Goal: Find specific page/section: Find specific page/section

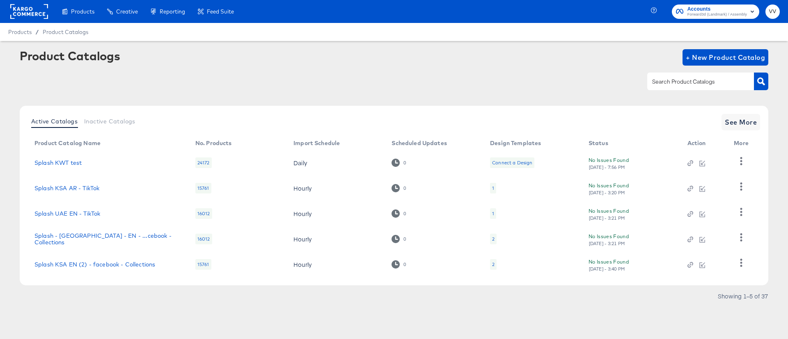
click at [674, 83] on input "text" at bounding box center [694, 81] width 87 height 9
type input "[GEOGRAPHIC_DATA]"
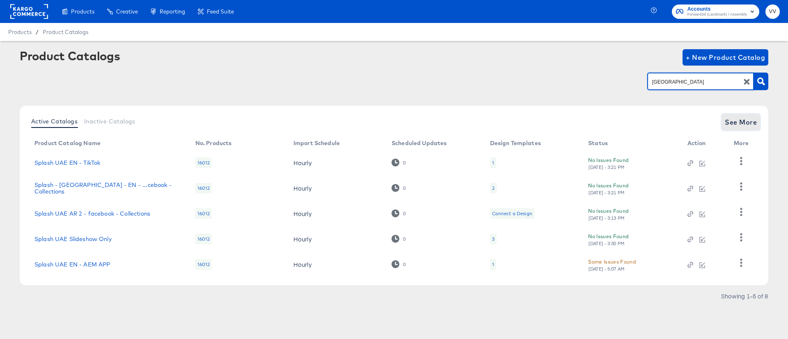
click at [742, 117] on span "See More" at bounding box center [741, 122] width 32 height 11
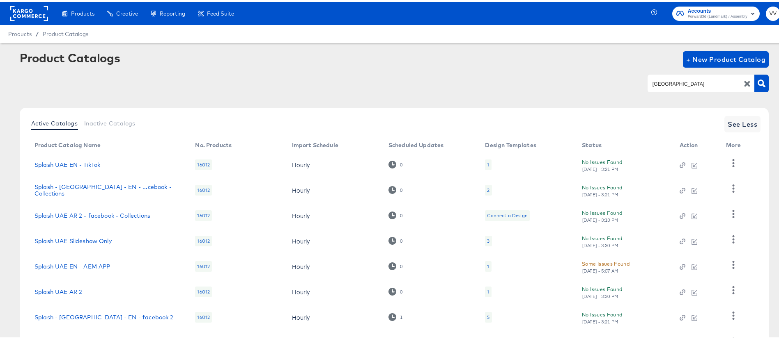
scroll to position [69, 0]
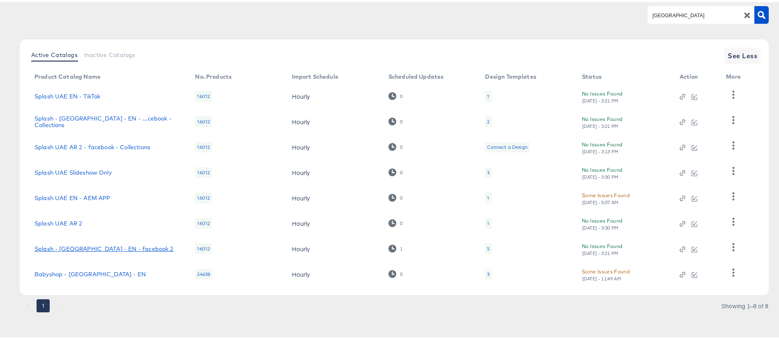
click at [110, 246] on link "Splash - [GEOGRAPHIC_DATA] - EN - facebook 2" at bounding box center [103, 247] width 139 height 7
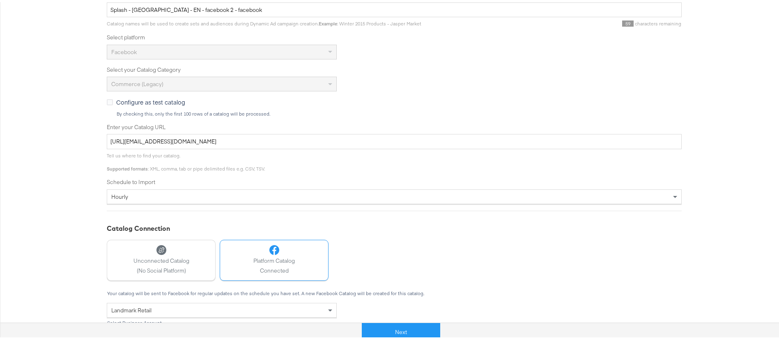
scroll to position [237, 0]
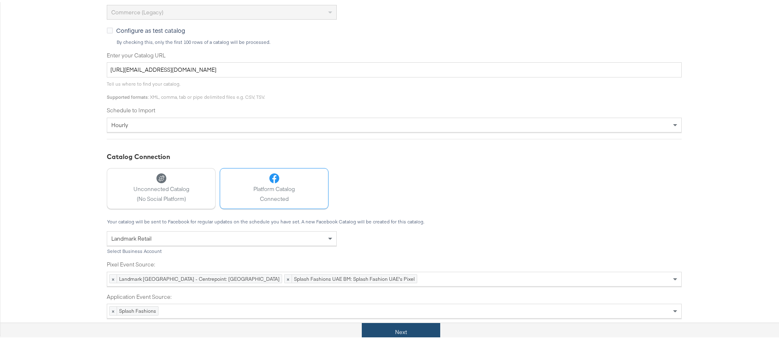
click at [398, 326] on button "Next" at bounding box center [401, 330] width 78 height 18
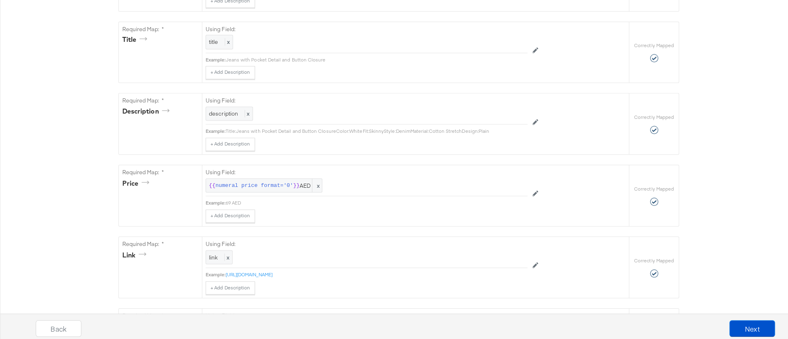
scroll to position [0, 0]
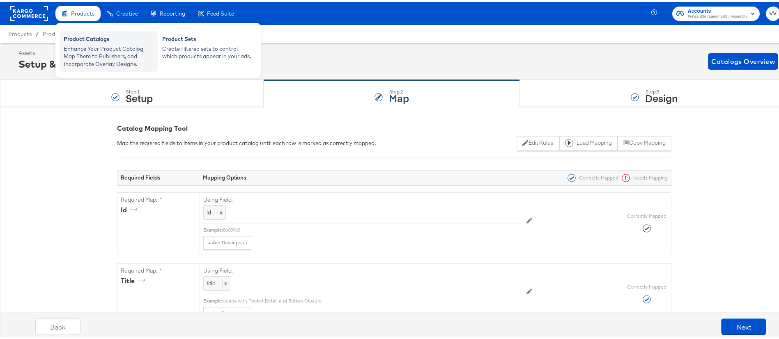
click at [94, 35] on div "Product Catalogs" at bounding box center [109, 38] width 90 height 10
